Goal: Task Accomplishment & Management: Use online tool/utility

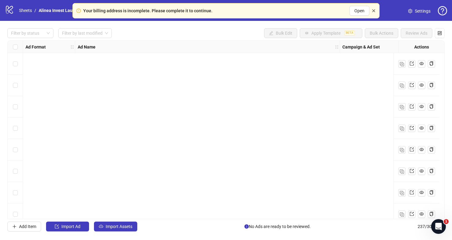
scroll to position [4931, 33]
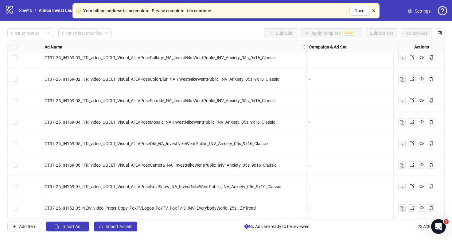
click at [373, 11] on icon "close" at bounding box center [373, 10] width 3 height 3
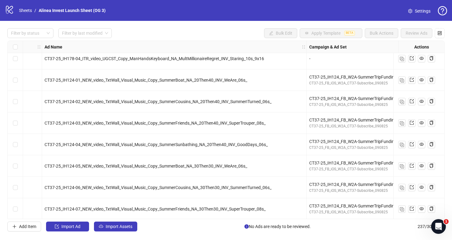
scroll to position [4780, 33]
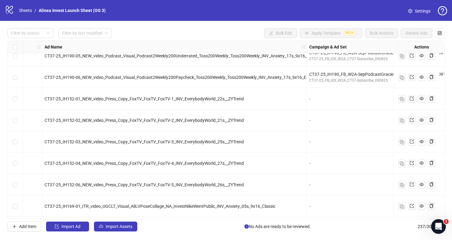
click at [8, 9] on icon at bounding box center [9, 10] width 7 height 8
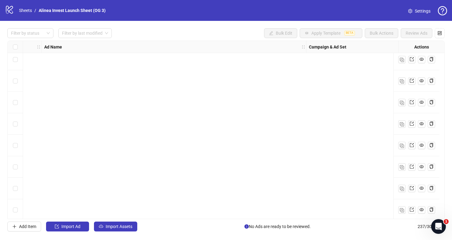
scroll to position [4931, 33]
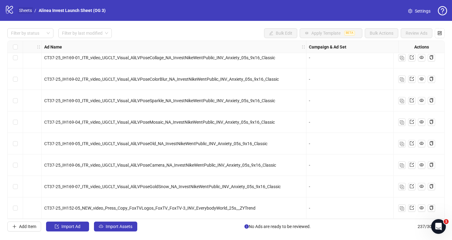
click at [26, 10] on link "Sheets" at bounding box center [25, 10] width 15 height 7
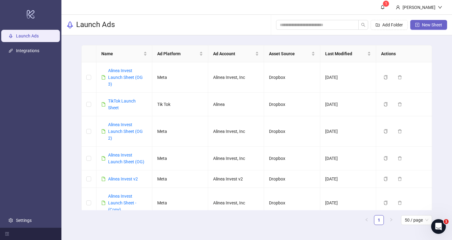
click at [419, 21] on button "New Sheet" at bounding box center [428, 25] width 37 height 10
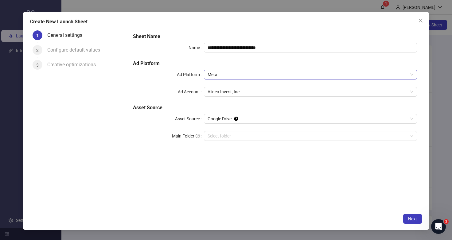
click at [261, 78] on span "Meta" at bounding box center [311, 74] width 206 height 9
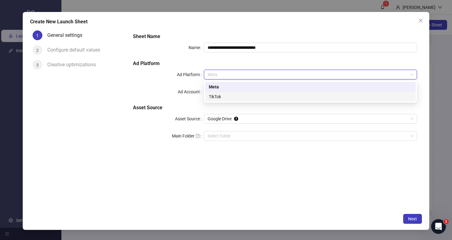
click at [248, 95] on div "TikTok" at bounding box center [310, 96] width 203 height 7
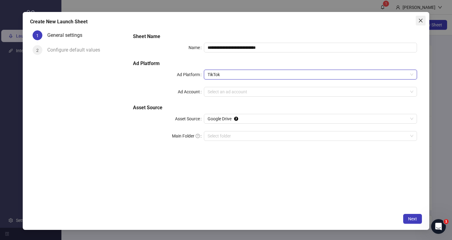
click at [423, 21] on span "Close" at bounding box center [421, 20] width 10 height 5
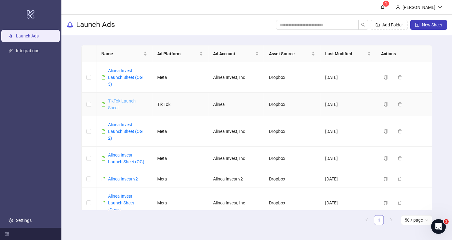
click at [126, 101] on link "TikTok Launch Sheet" at bounding box center [122, 105] width 28 height 12
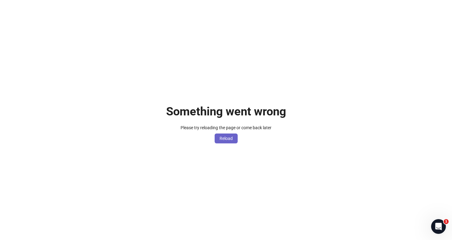
click at [226, 135] on button "Reload" at bounding box center [226, 139] width 23 height 10
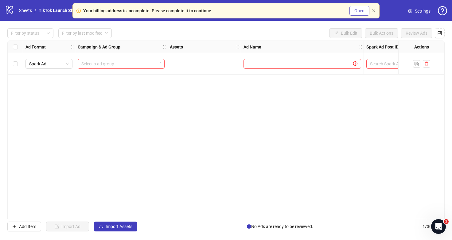
click at [358, 11] on span "Open" at bounding box center [359, 10] width 10 height 5
click at [170, 84] on div "Ad Format Campaign & Ad Group Assets Ad Name Spark Ad Post ID Call to Action Ad…" at bounding box center [225, 130] width 437 height 179
click at [355, 11] on span "Open" at bounding box center [359, 10] width 10 height 5
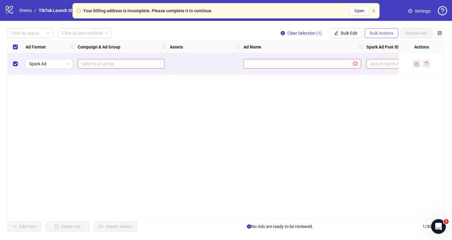
click at [380, 34] on span "Bulk Actions" at bounding box center [382, 33] width 24 height 5
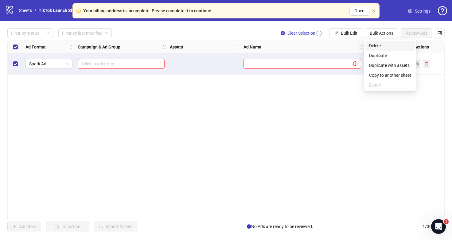
click at [379, 46] on span "Delete" at bounding box center [390, 45] width 42 height 7
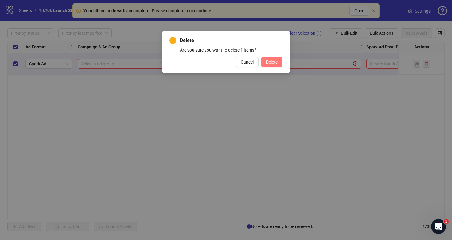
click at [267, 64] on button "Delete" at bounding box center [271, 62] width 21 height 10
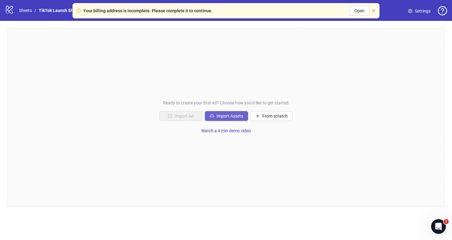
click at [226, 115] on span "Import Assets" at bounding box center [229, 116] width 27 height 5
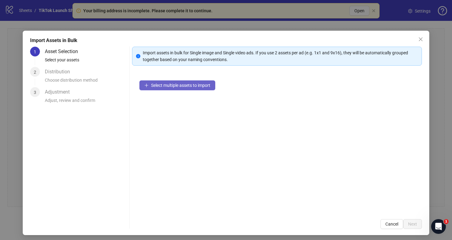
click at [195, 87] on span "Select multiple assets to import" at bounding box center [180, 85] width 59 height 5
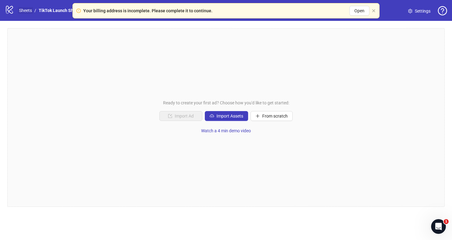
click at [24, 11] on link "Sheets" at bounding box center [25, 10] width 15 height 7
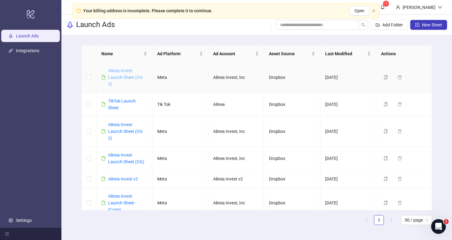
click at [122, 76] on link "Alinea Invest Launch Sheet (OG 3)" at bounding box center [125, 77] width 35 height 18
